Goal: Navigation & Orientation: Go to known website

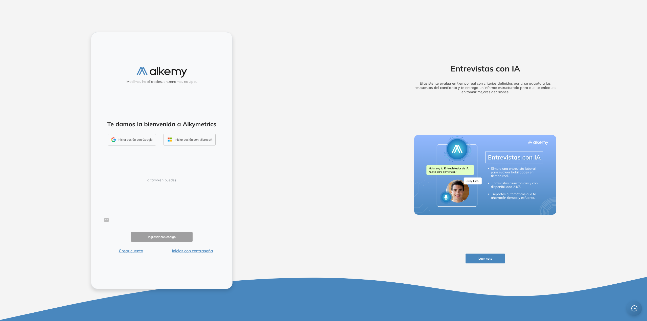
click at [140, 220] on input "text" at bounding box center [166, 220] width 114 height 10
click at [128, 136] on button "Iniciar sesión con Google" at bounding box center [132, 140] width 48 height 12
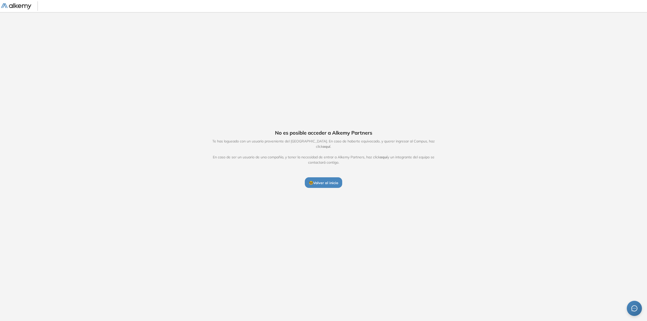
click at [17, 3] on link at bounding box center [19, 6] width 36 height 7
click at [324, 184] on button "🤓 Volver al inicio" at bounding box center [323, 182] width 37 height 11
